Goal: Task Accomplishment & Management: Manage account settings

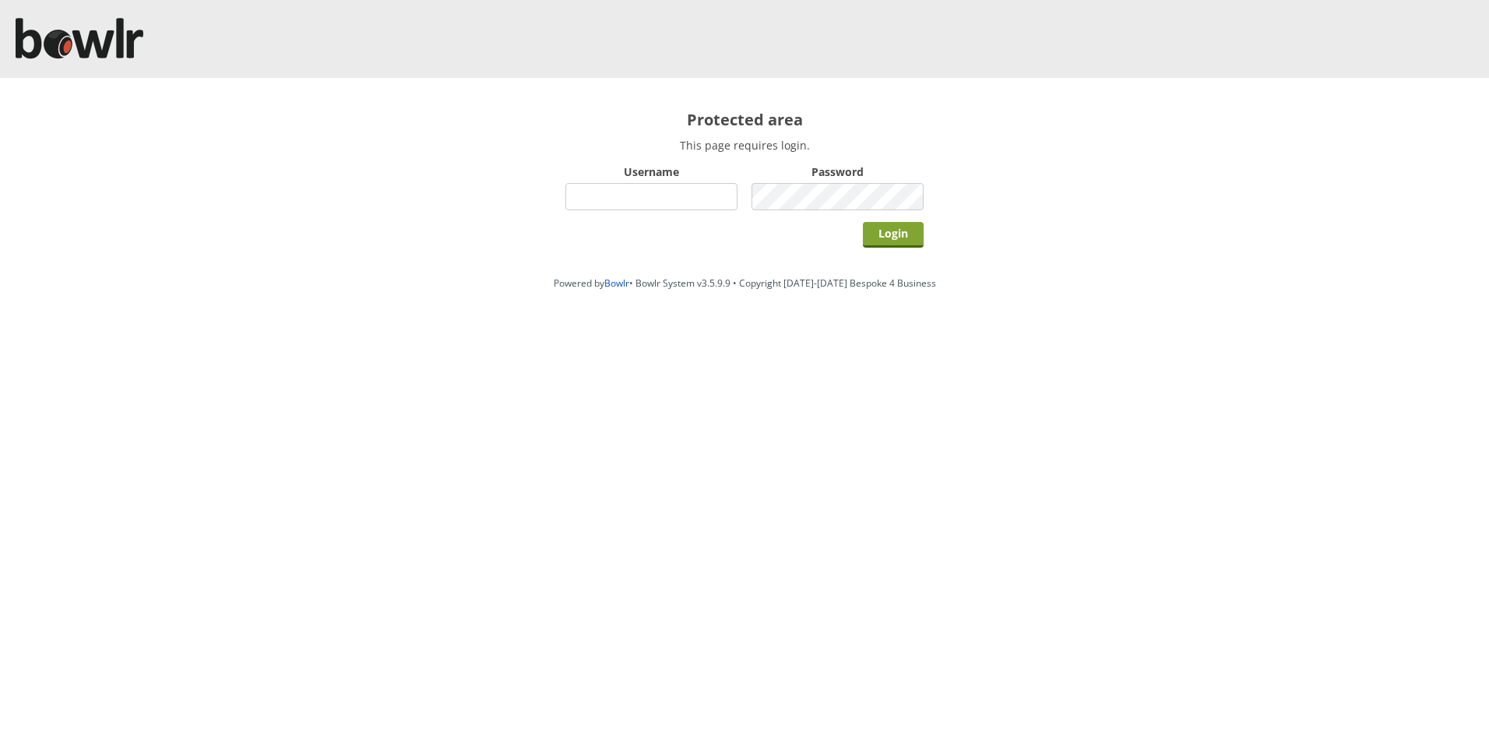
type input "hornseaindoorbowlsclub"
click at [899, 240] on input "Login" at bounding box center [893, 235] width 61 height 26
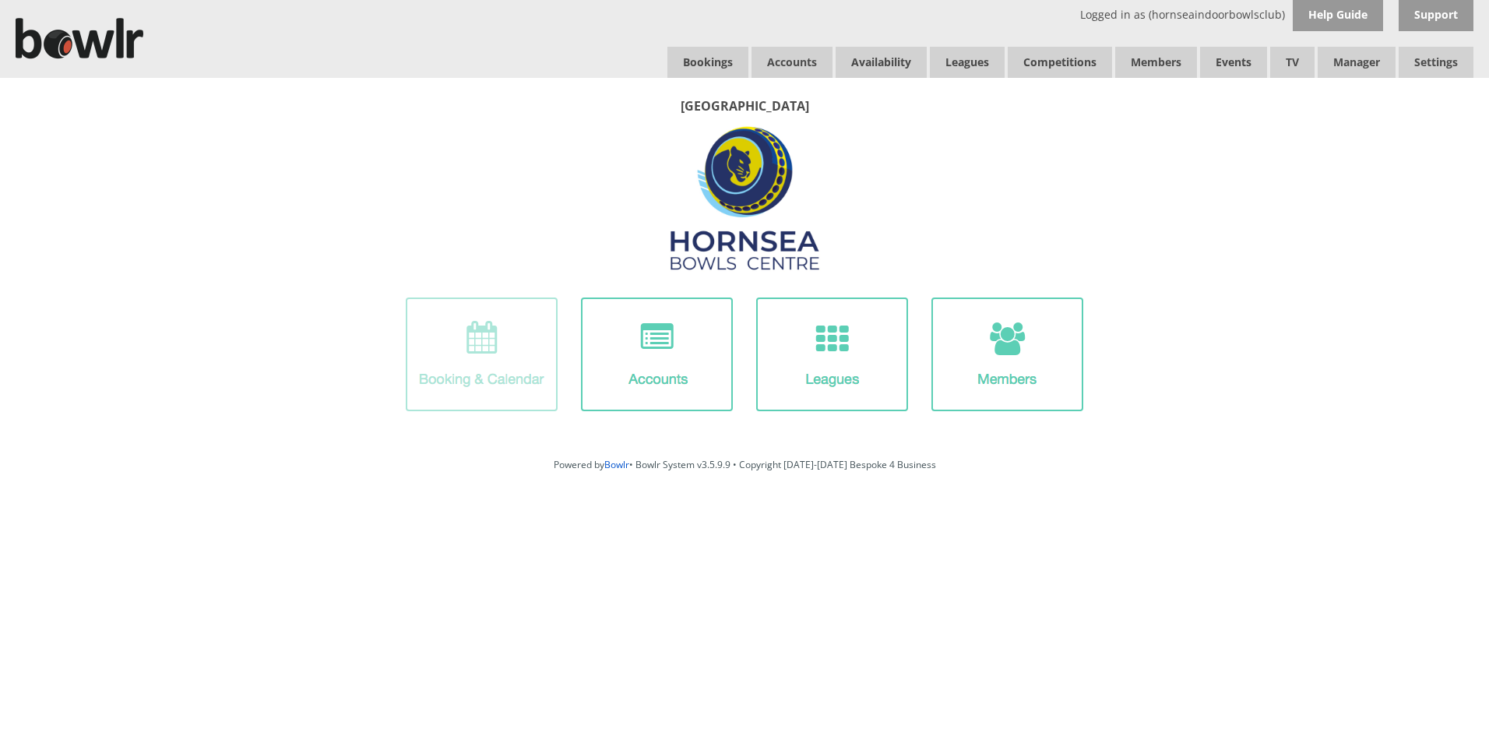
click at [516, 341] on img at bounding box center [482, 354] width 152 height 114
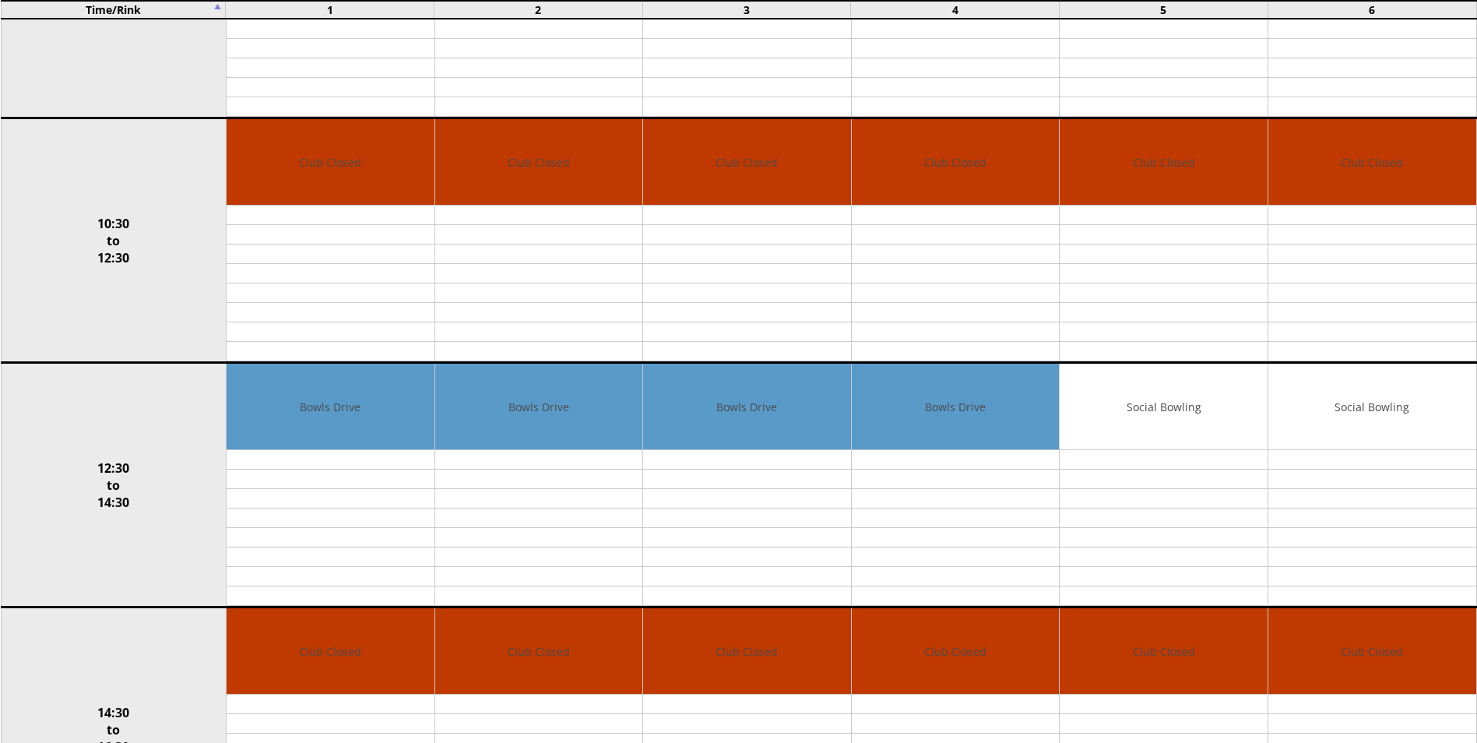
scroll to position [224, 0]
